Goal: Task Accomplishment & Management: Complete application form

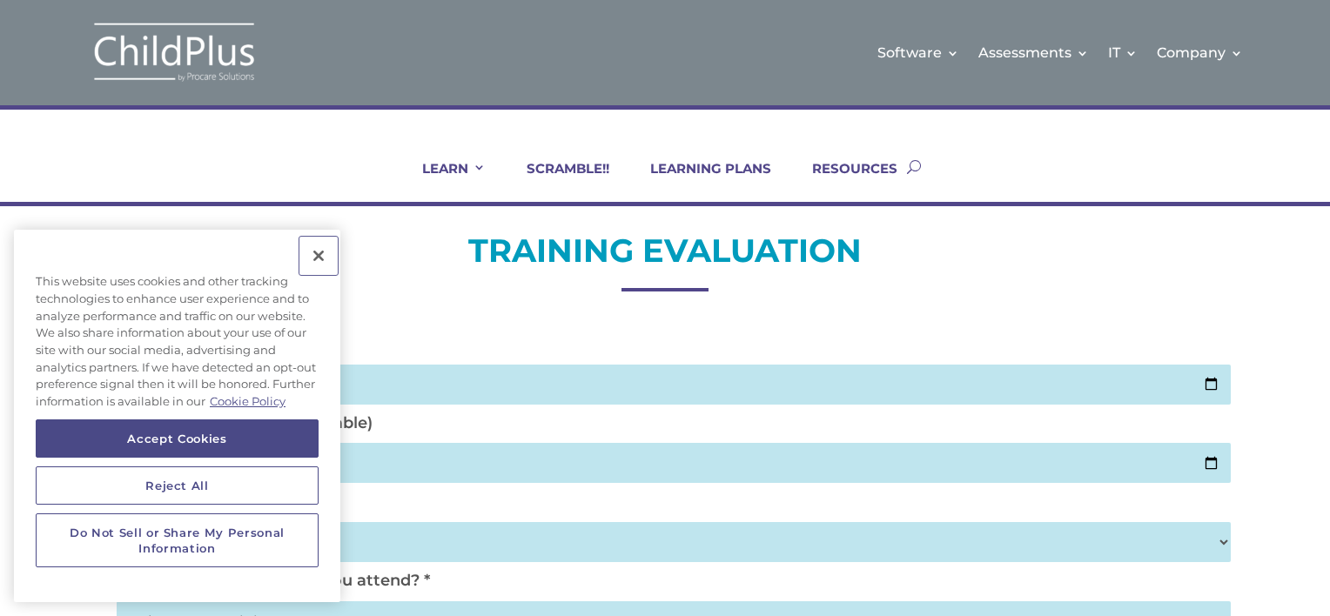
click at [316, 254] on button "Close" at bounding box center [318, 256] width 38 height 38
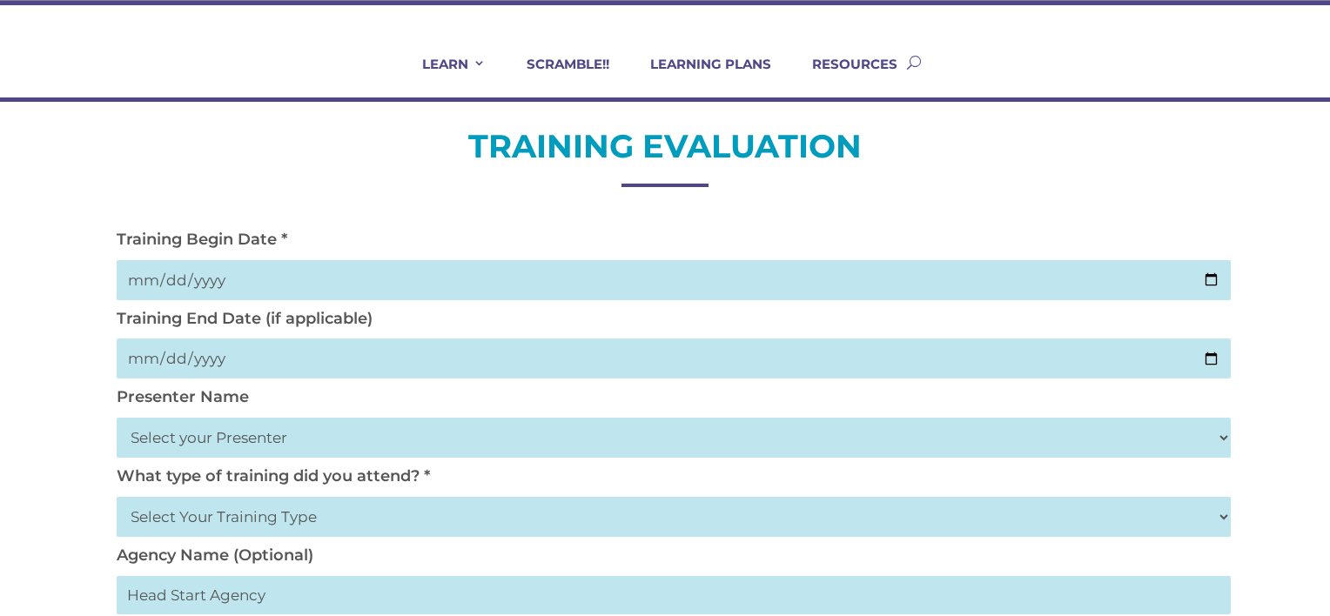
scroll to position [107, 0]
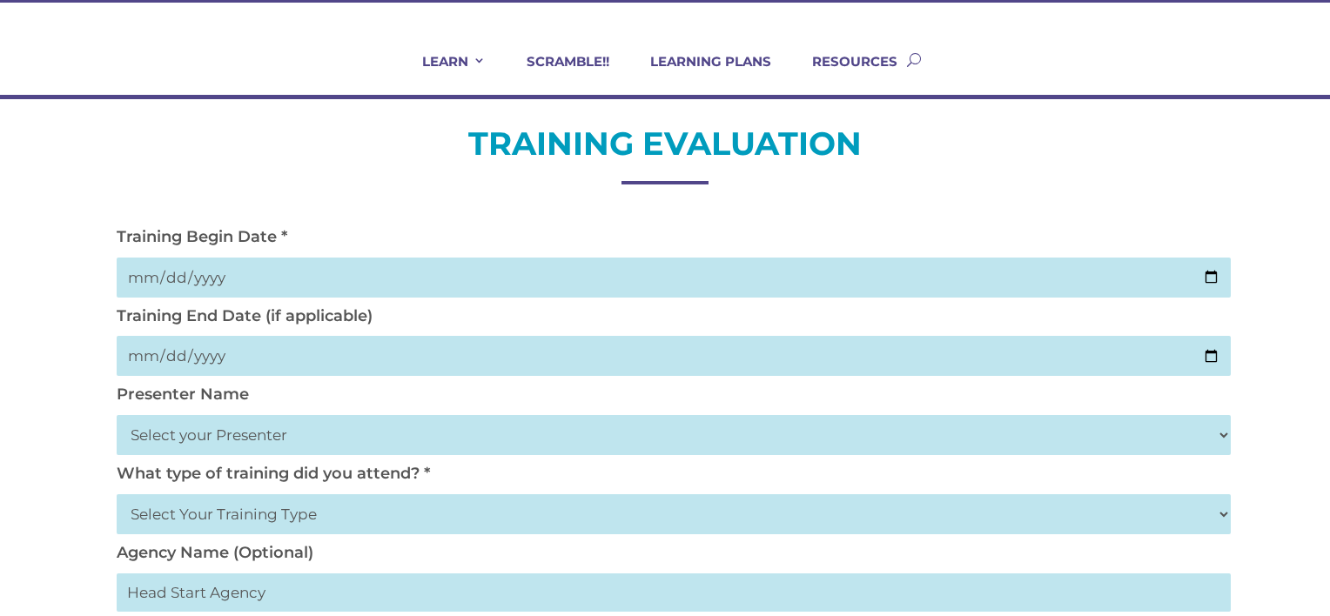
click at [546, 272] on input "date" at bounding box center [674, 278] width 1114 height 40
click at [1217, 269] on input "date" at bounding box center [674, 278] width 1114 height 40
click at [1211, 276] on input "date" at bounding box center [674, 278] width 1114 height 40
type input "[DATE]"
click at [269, 363] on input "date" at bounding box center [674, 356] width 1114 height 40
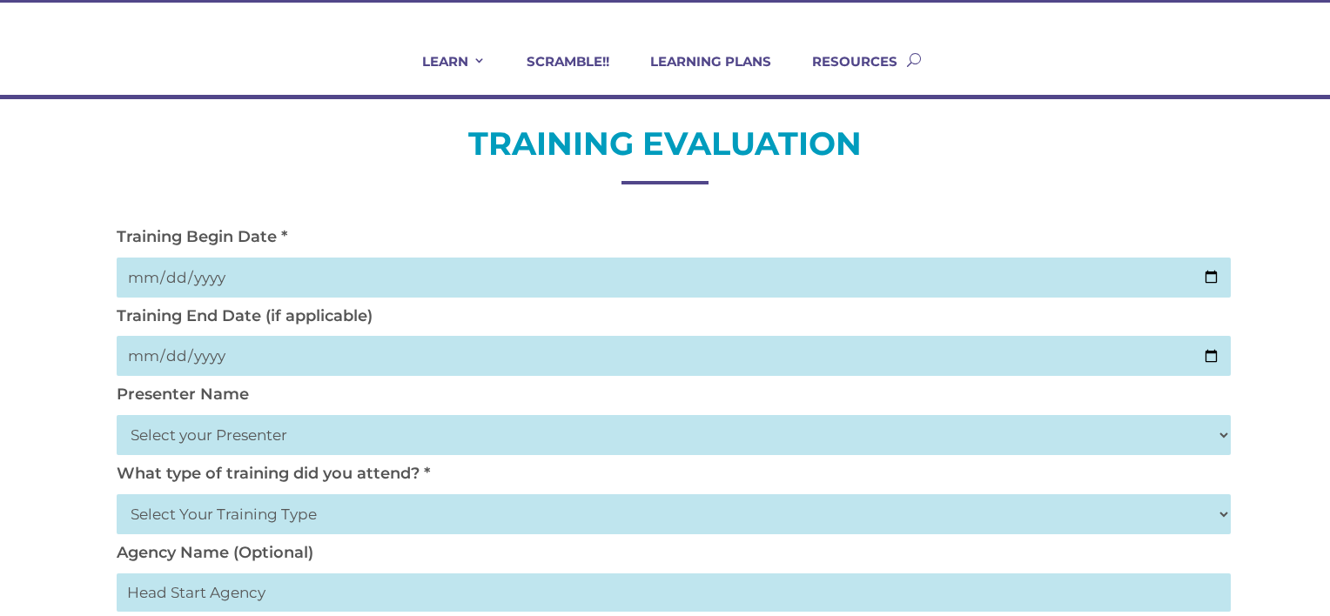
click at [1217, 358] on input "date" at bounding box center [674, 356] width 1114 height 40
type input "[DATE]"
click at [240, 435] on select "Select your Presenter [PERSON_NAME] [PERSON_NAME] [PERSON_NAME] [PERSON_NAME] […" at bounding box center [674, 435] width 1114 height 40
select select "[PERSON_NAME]"
click at [117, 415] on select "Select your Presenter [PERSON_NAME] [PERSON_NAME] [PERSON_NAME] [PERSON_NAME] […" at bounding box center [674, 435] width 1114 height 40
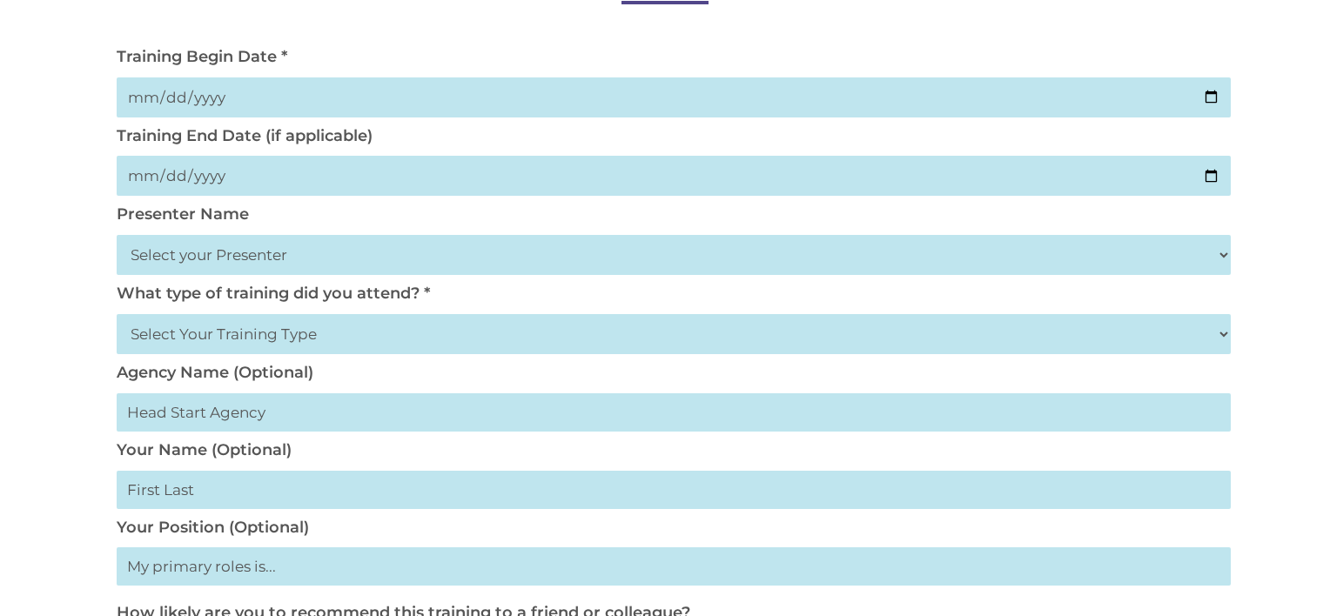
scroll to position [321, 0]
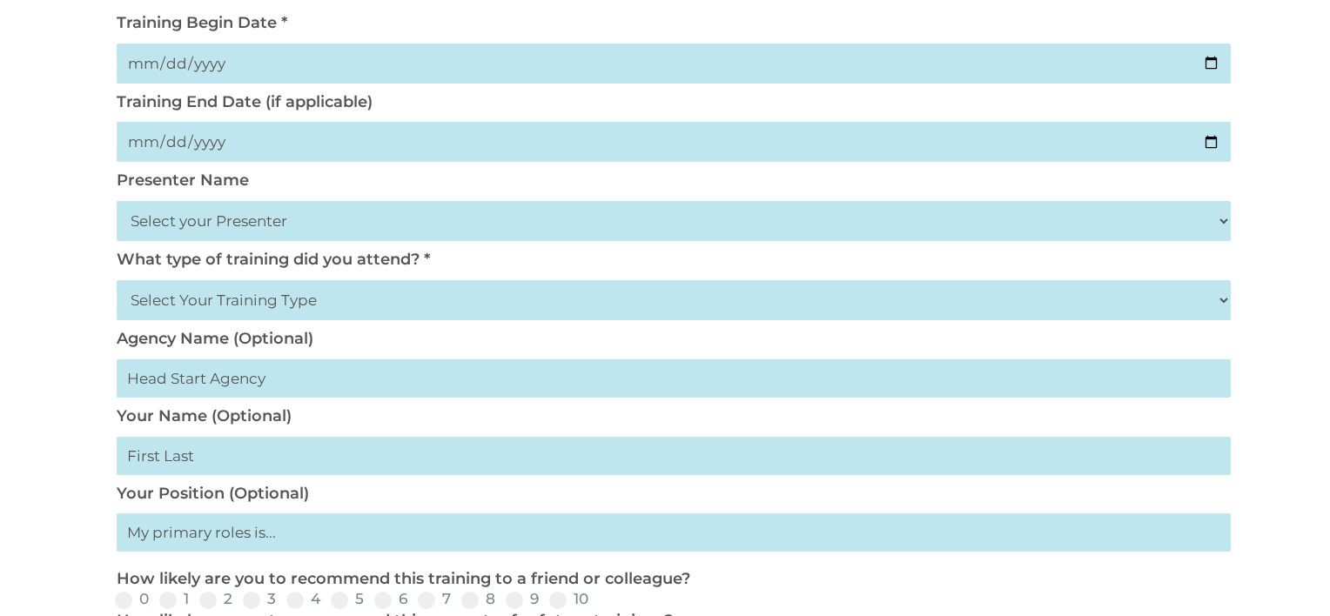
click at [298, 297] on select "Select Your Training Type On-site (at your agency) Virtual Visit Live Group Web…" at bounding box center [674, 300] width 1114 height 40
select select "Live Group Webinar"
click at [117, 280] on select "Select Your Training Type On-site (at your agency) Virtual Visit Live Group Web…" at bounding box center [674, 300] width 1114 height 40
click at [254, 389] on input "text" at bounding box center [674, 378] width 1114 height 38
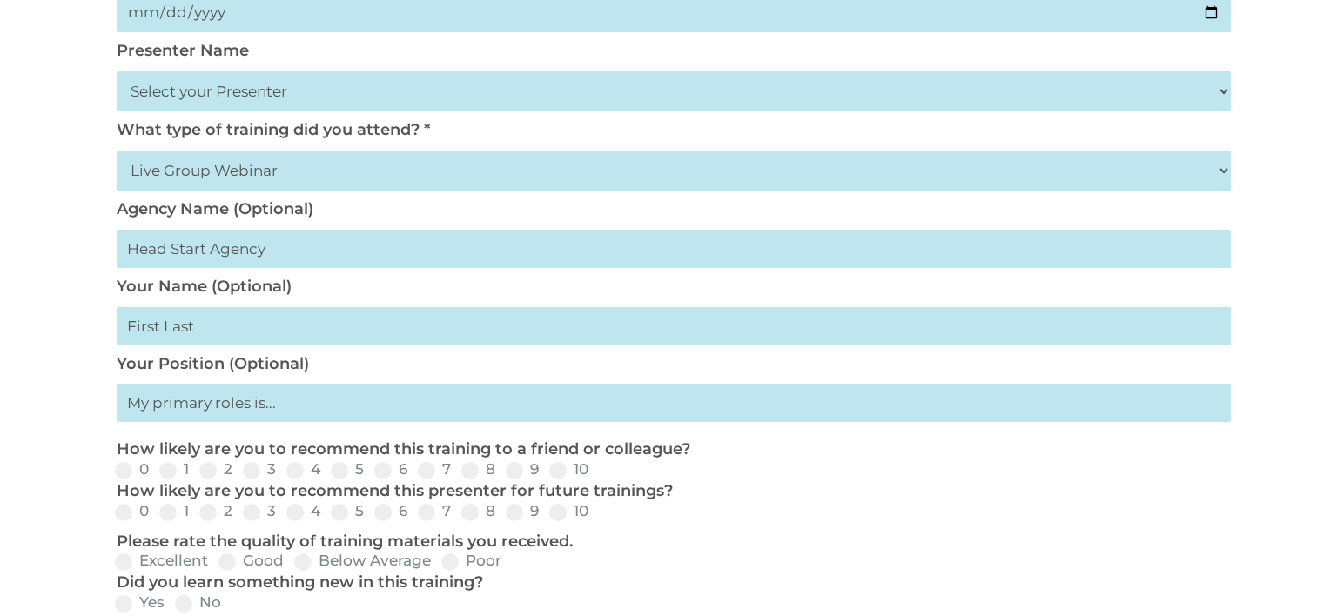
scroll to position [469, 0]
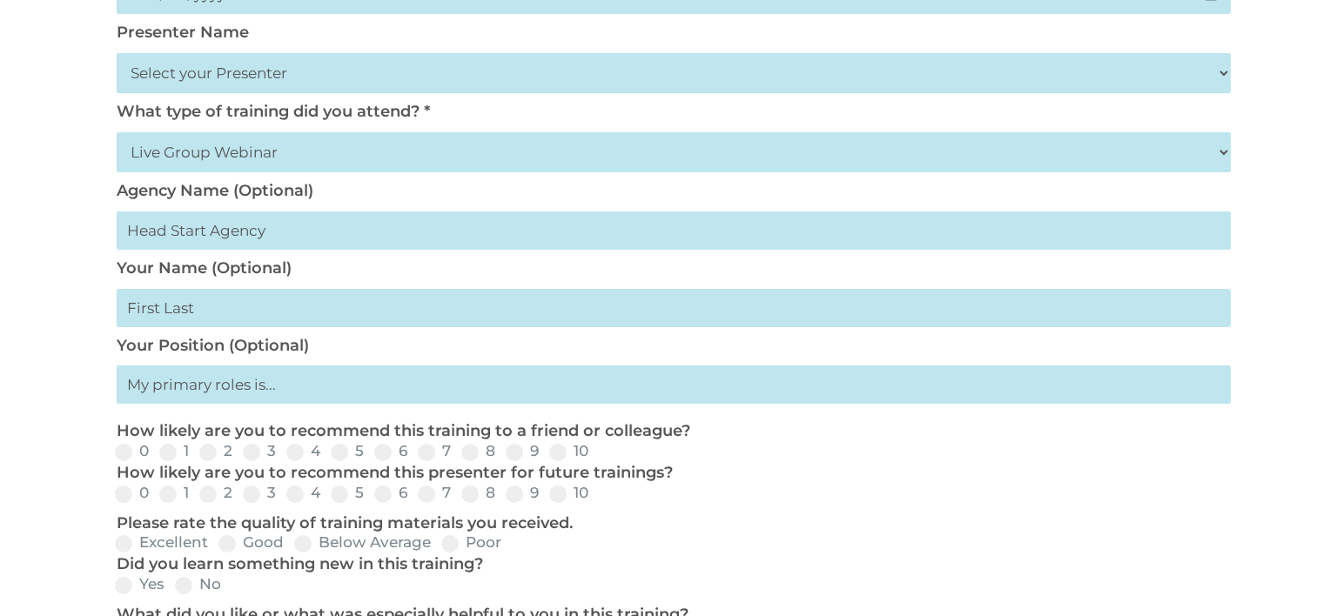
click at [236, 309] on input "text" at bounding box center [674, 308] width 1114 height 38
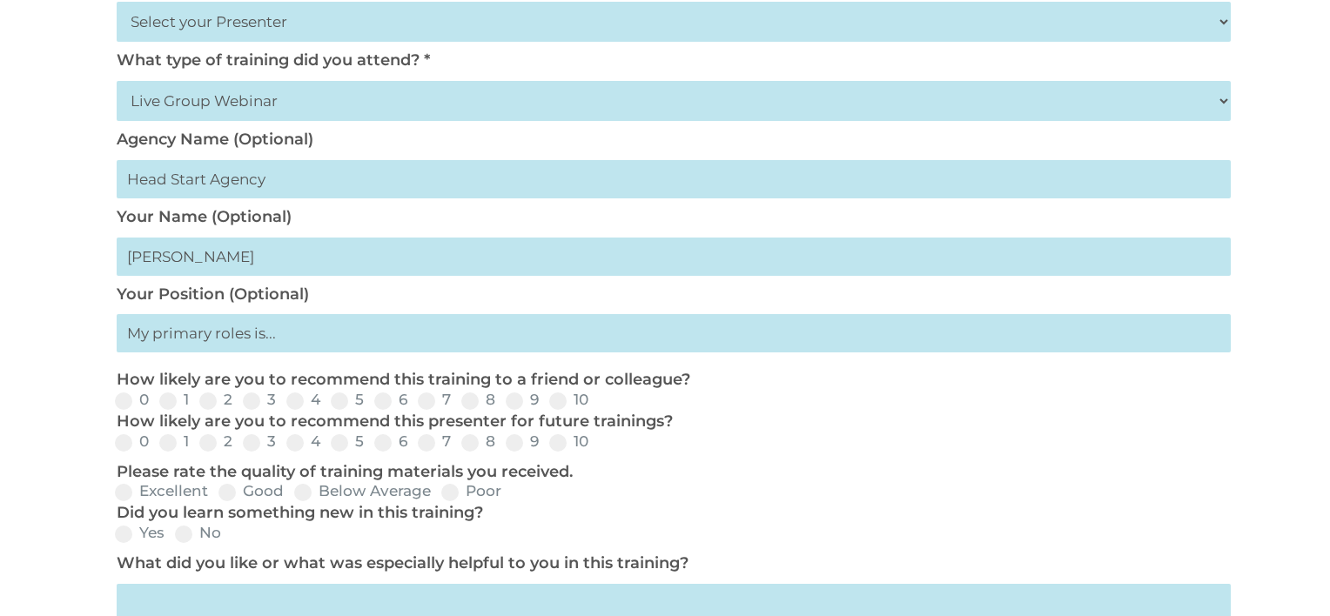
scroll to position [567, 0]
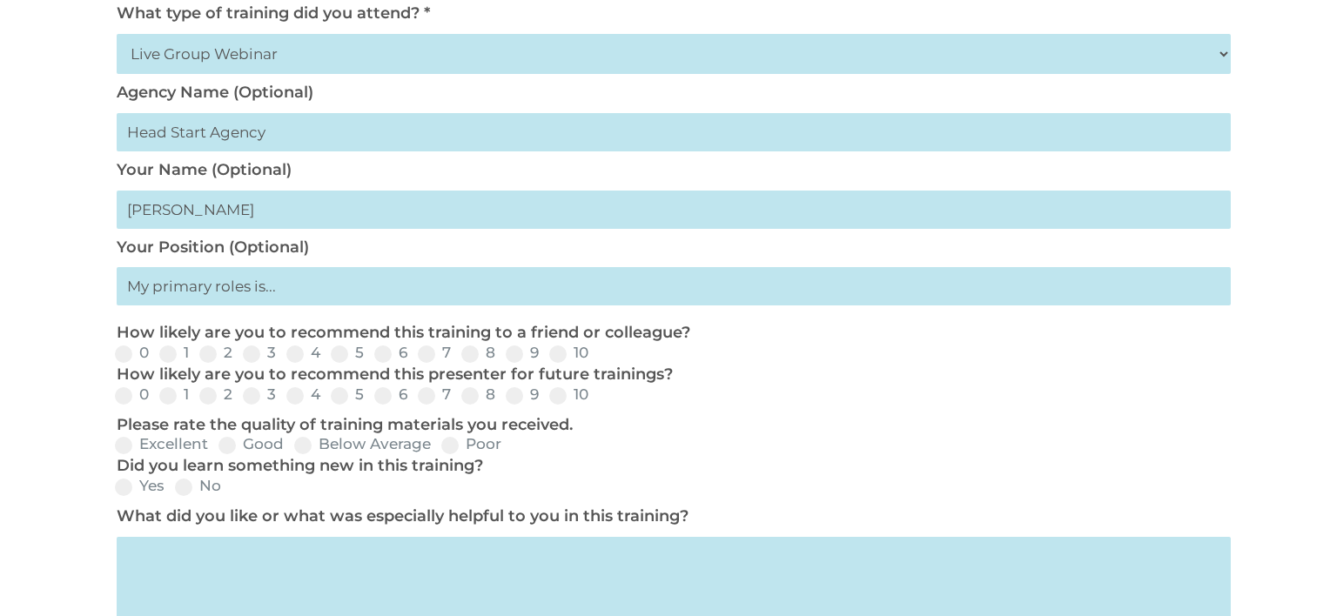
type input "[PERSON_NAME]"
click at [278, 295] on input "text" at bounding box center [674, 286] width 1114 height 38
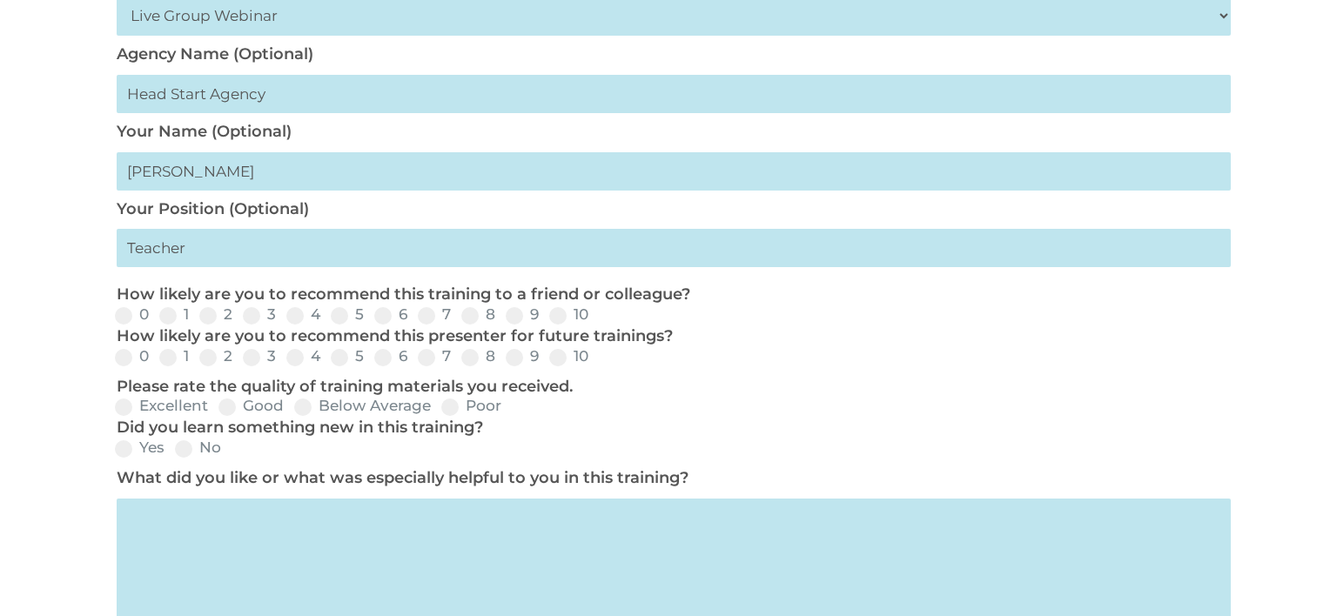
scroll to position [646, 0]
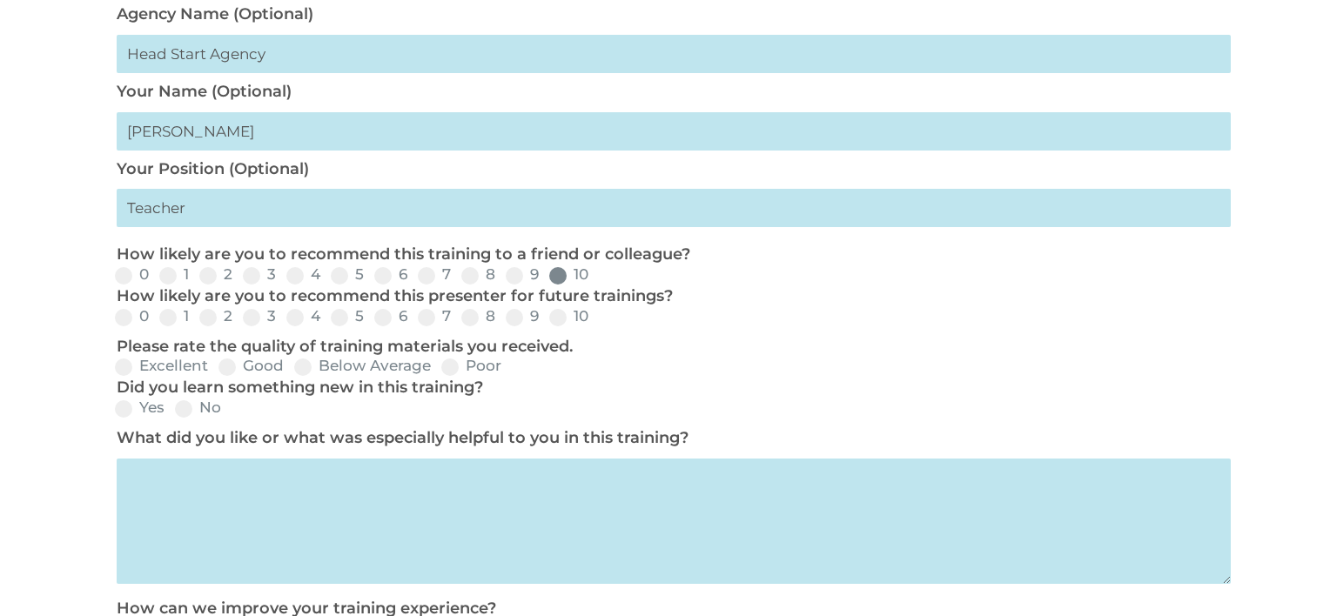
type input "Teacher"
click at [555, 278] on span at bounding box center [557, 275] width 17 height 17
click at [597, 278] on input "10" at bounding box center [602, 281] width 11 height 11
radio input "true"
click at [558, 317] on span at bounding box center [557, 317] width 17 height 17
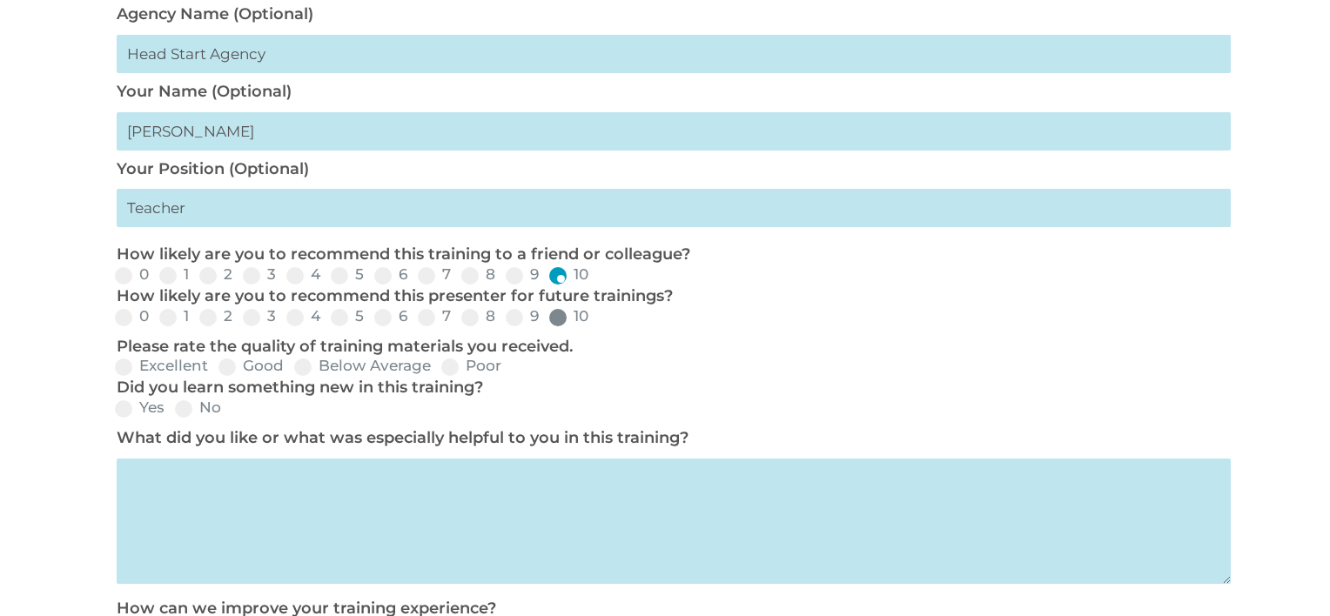
click at [597, 318] on input "10" at bounding box center [602, 323] width 11 height 11
radio input "true"
click at [224, 368] on span at bounding box center [226, 367] width 17 height 17
click at [292, 368] on input "Good" at bounding box center [297, 372] width 11 height 11
radio input "true"
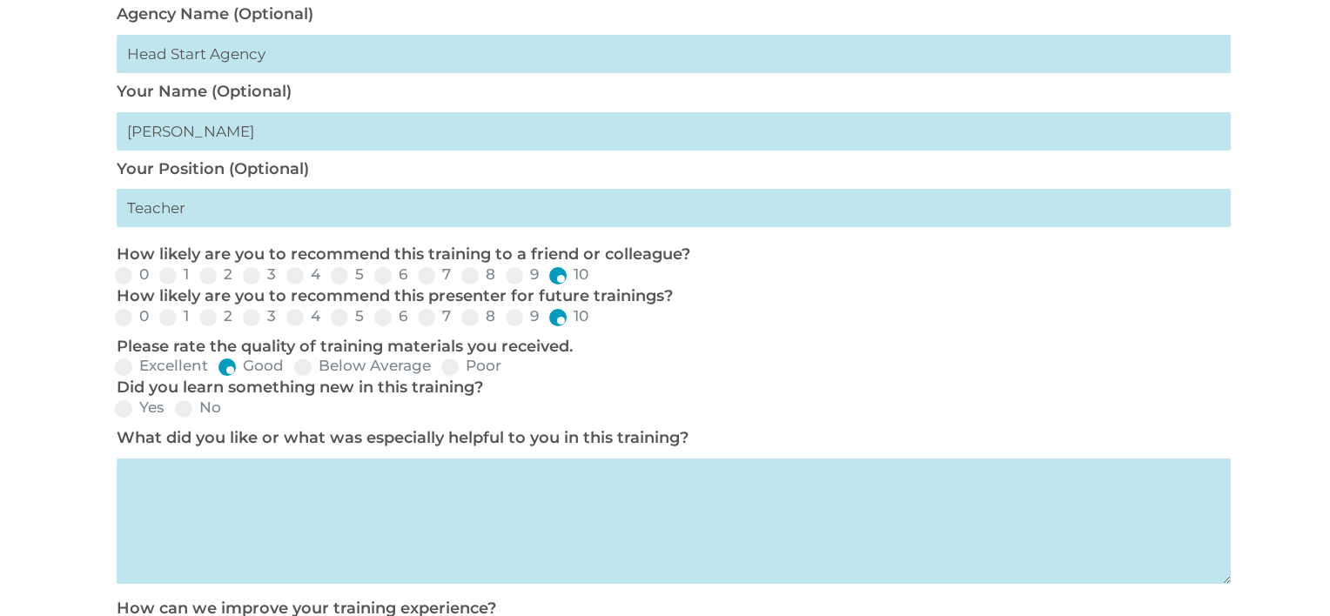
scroll to position [716, 0]
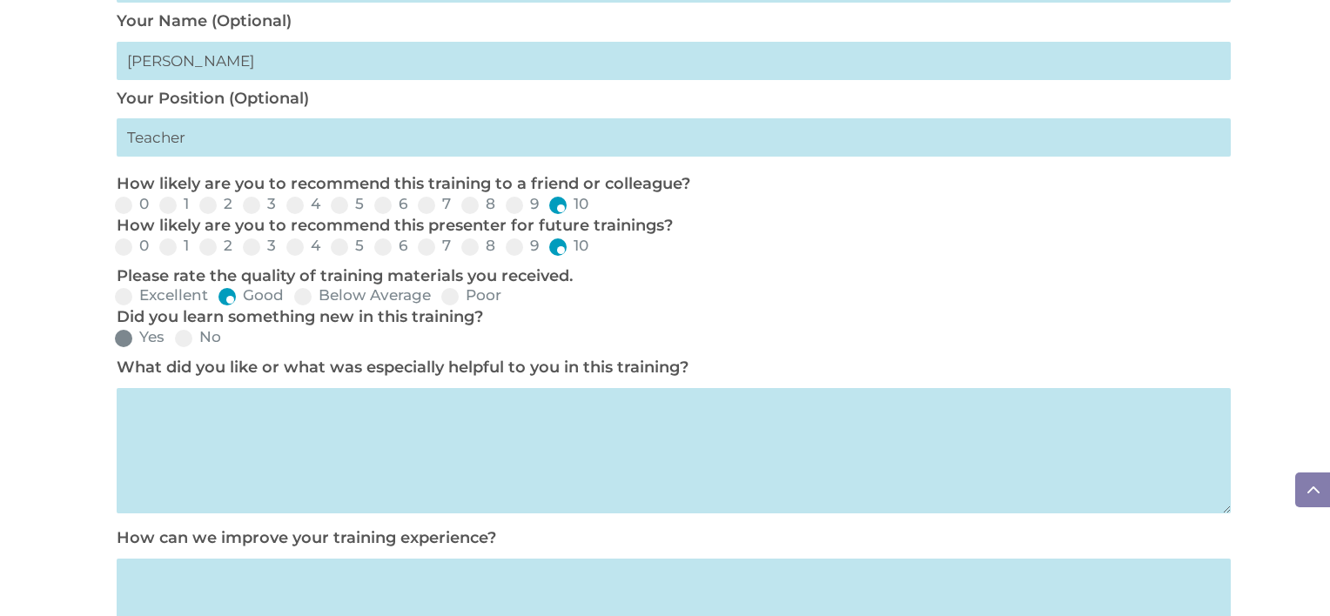
click at [124, 336] on span at bounding box center [123, 338] width 17 height 17
click at [173, 339] on input "Yes" at bounding box center [178, 344] width 11 height 11
radio input "true"
click at [293, 442] on textarea at bounding box center [674, 450] width 1114 height 125
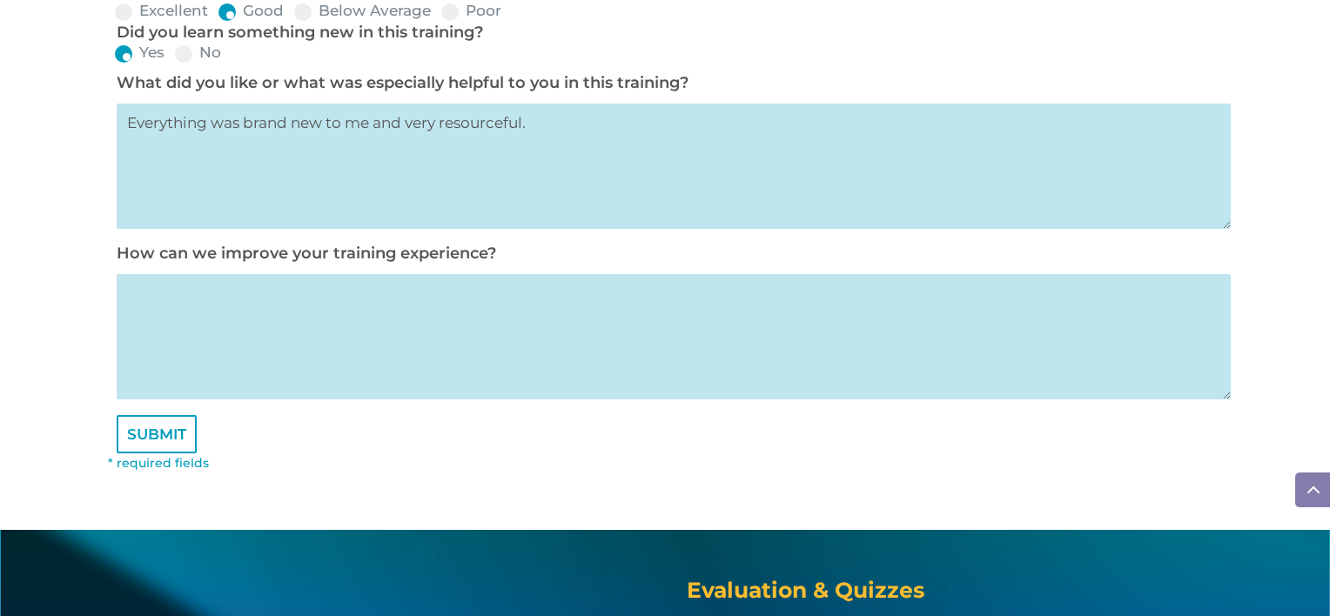
scroll to position [1002, 0]
type textarea "Everything was brand new to me and very resourceful."
click at [344, 341] on textarea at bounding box center [674, 335] width 1114 height 125
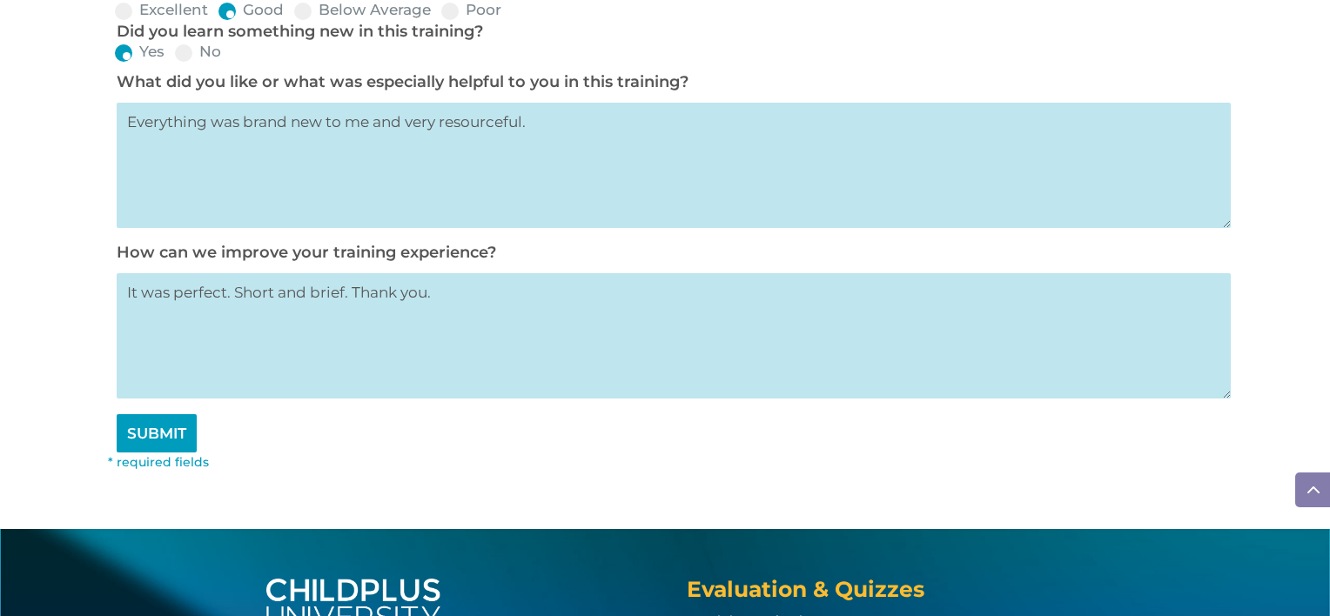
type textarea "It was perfect. Short and brief. Thank you."
click at [169, 436] on input "SUBMIT" at bounding box center [157, 433] width 80 height 38
